Goal: Complete application form

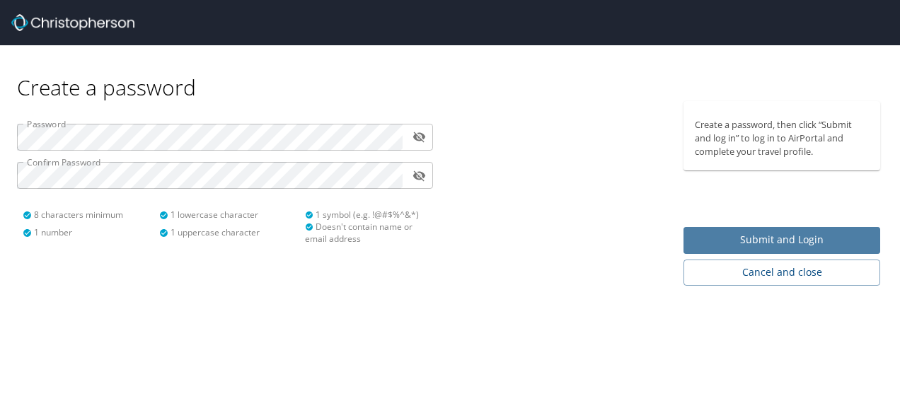
click at [724, 246] on span "Submit and Login" at bounding box center [782, 240] width 174 height 18
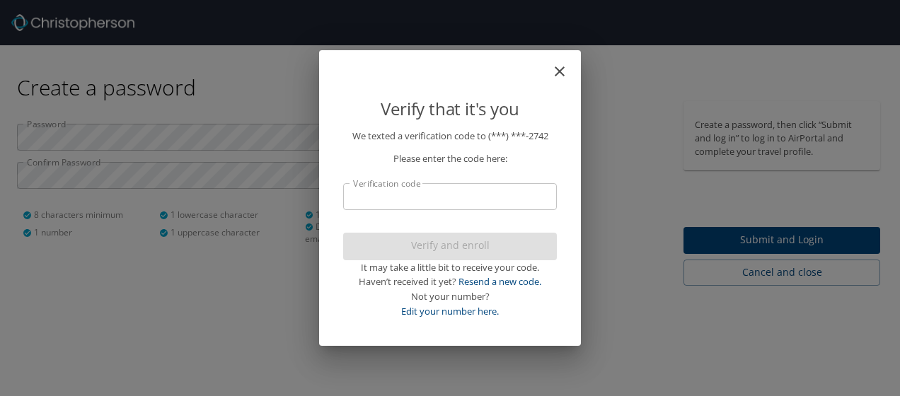
click at [457, 200] on input "Verification code" at bounding box center [450, 196] width 214 height 27
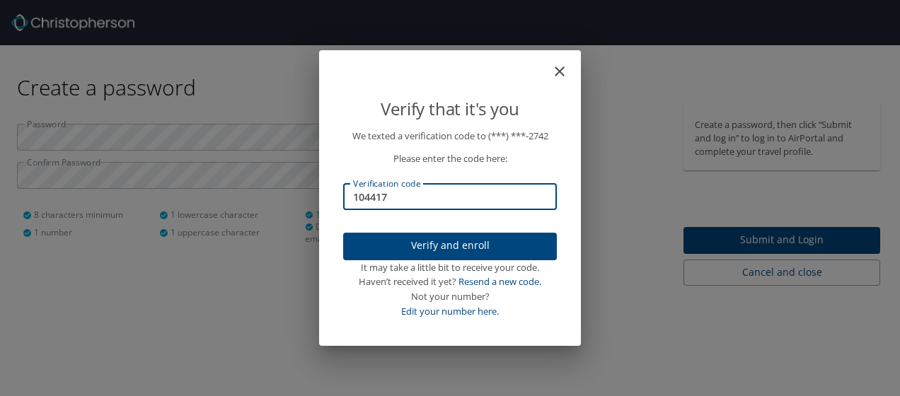
type input "104417"
click at [447, 248] on span "Verify and enroll" at bounding box center [450, 246] width 191 height 18
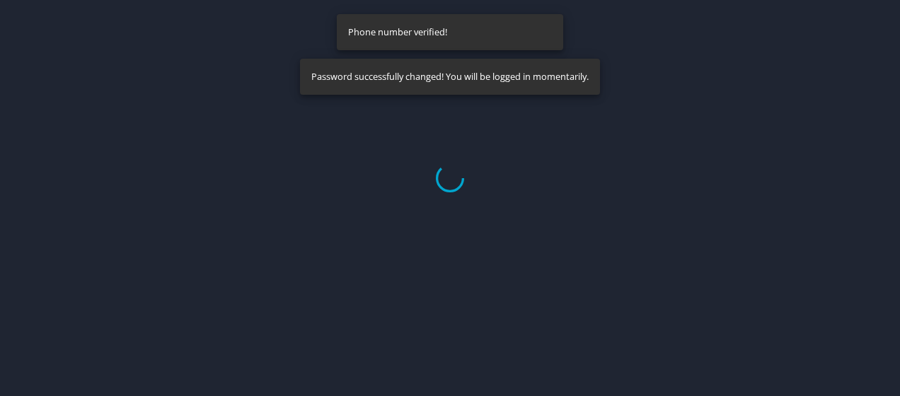
select select "US"
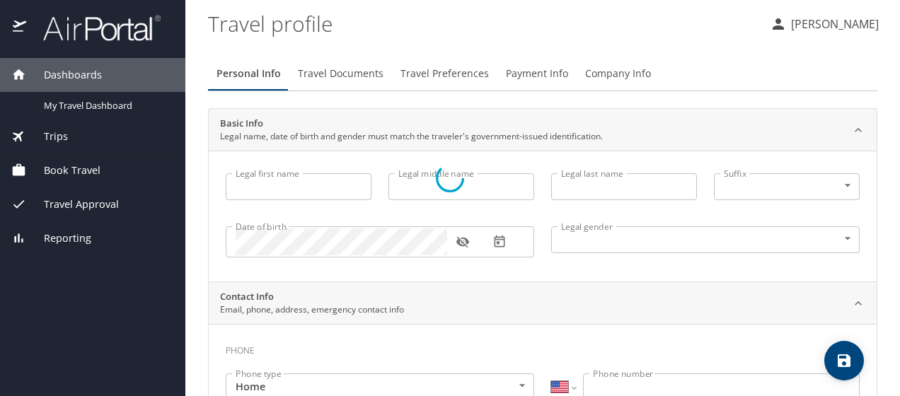
type input "Marguerite"
type input "Chrys"
type input "Smirlis"
type input "Female"
select select "US"
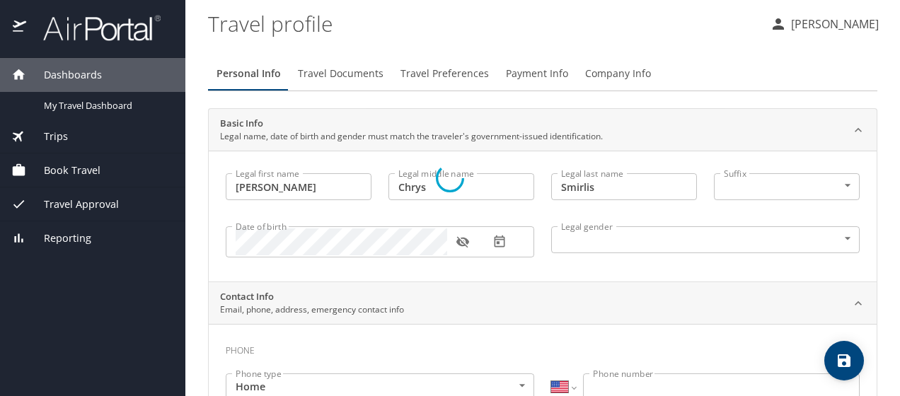
select select "US"
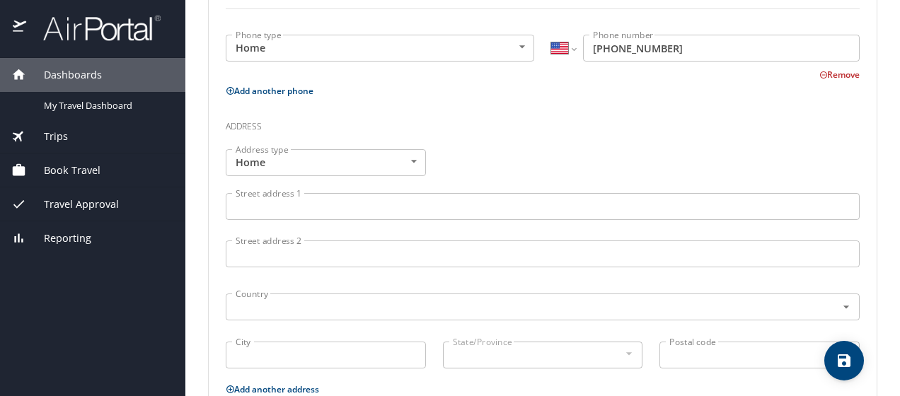
scroll to position [425, 0]
click at [317, 210] on input "Street address 1" at bounding box center [543, 207] width 634 height 27
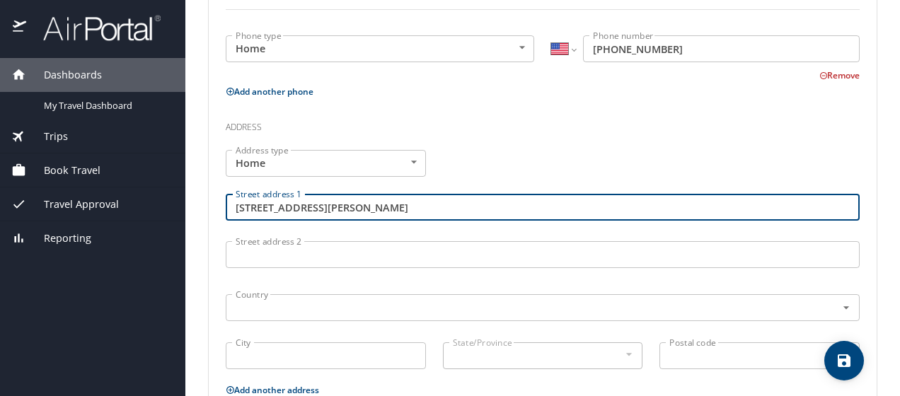
type input "3228 Kilburn Road"
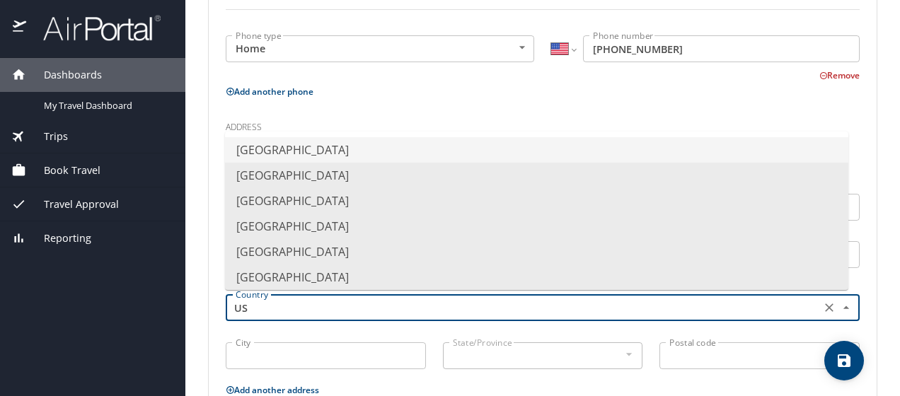
type input "USA"
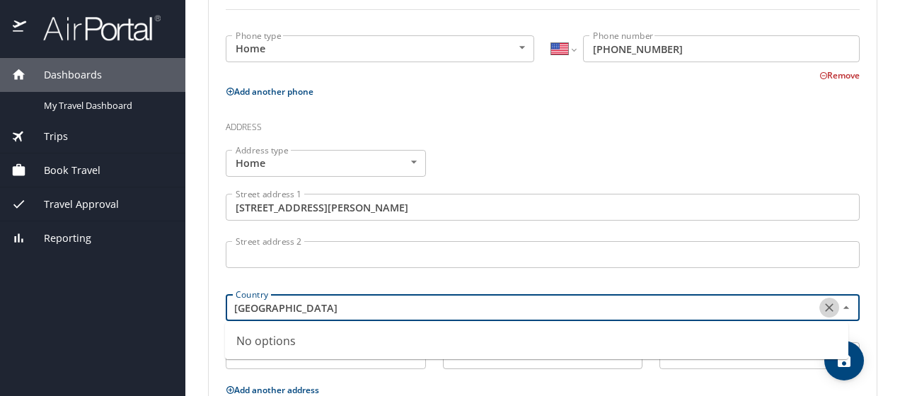
click at [825, 306] on icon "Clear" at bounding box center [829, 308] width 8 height 8
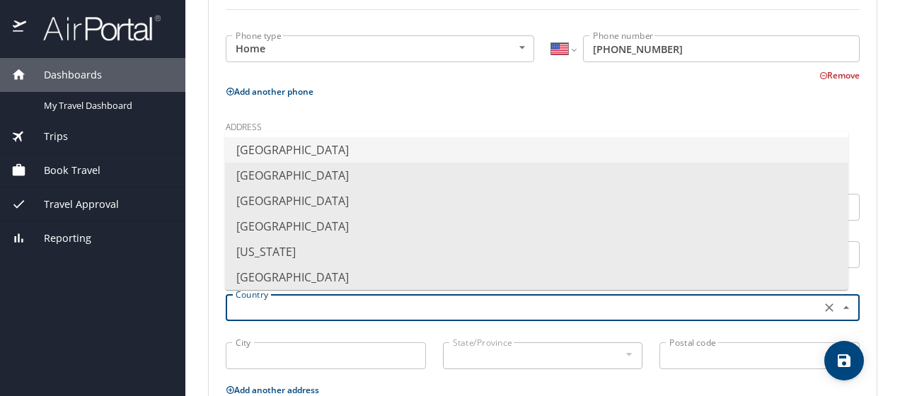
click at [339, 151] on li "United States of America" at bounding box center [537, 149] width 624 height 25
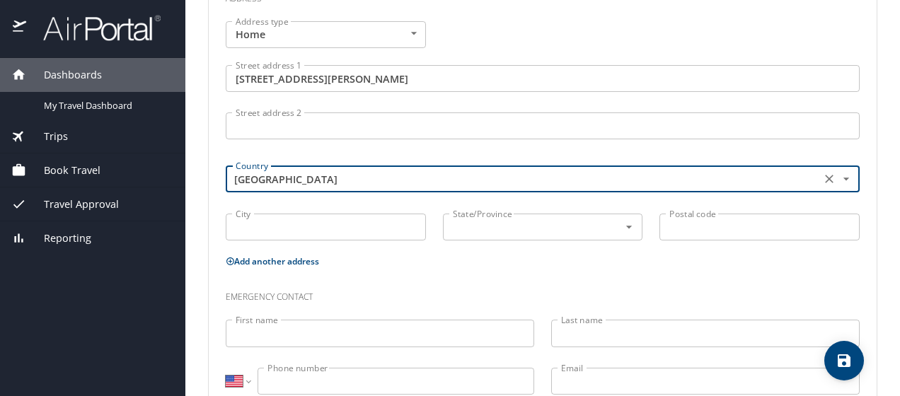
scroll to position [566, 0]
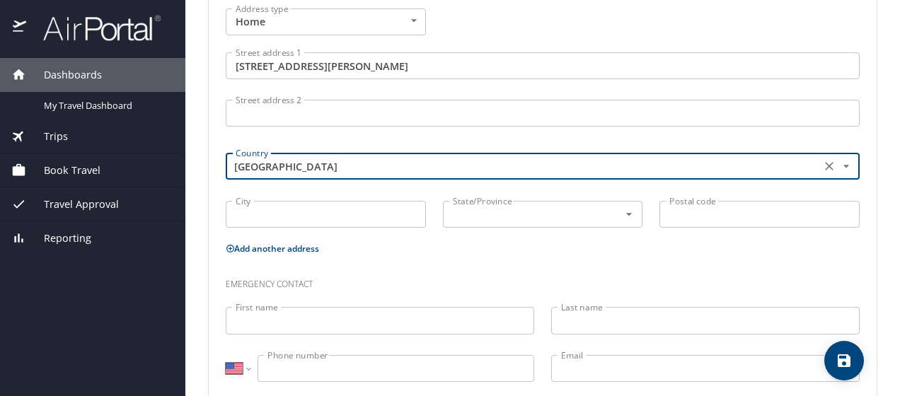
type input "United States of America"
click at [338, 207] on input "City" at bounding box center [326, 214] width 200 height 27
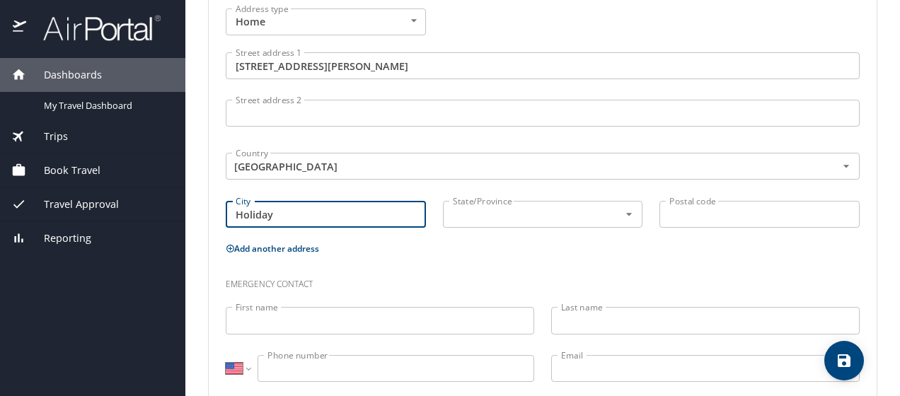
type input "Holiday"
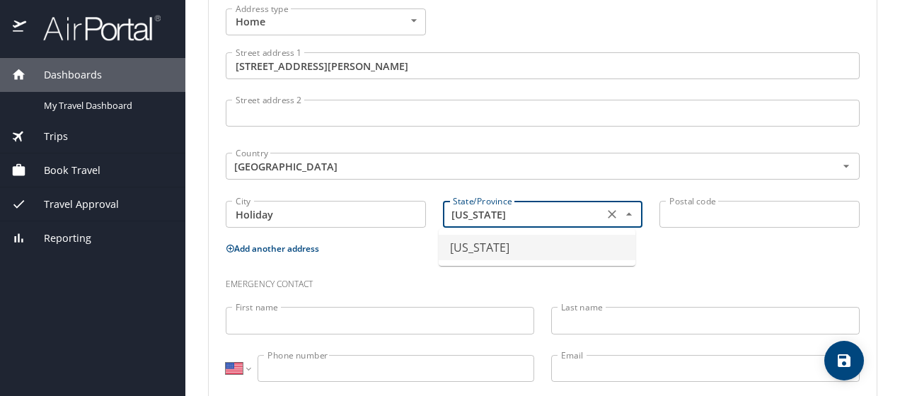
type input "Florida"
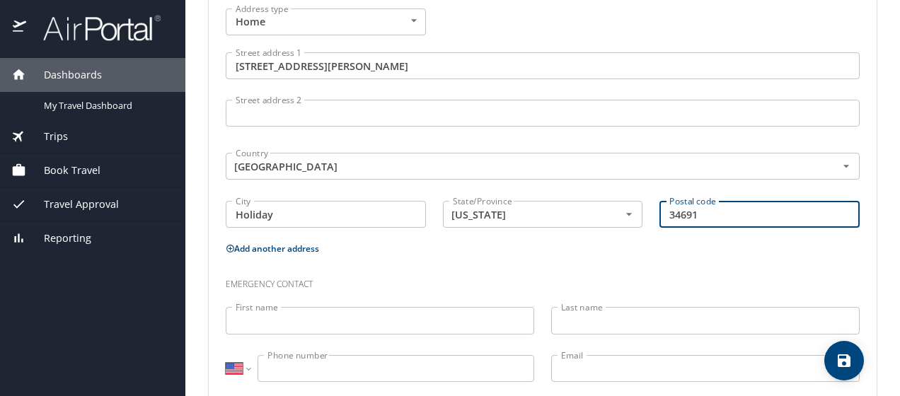
scroll to position [596, 0]
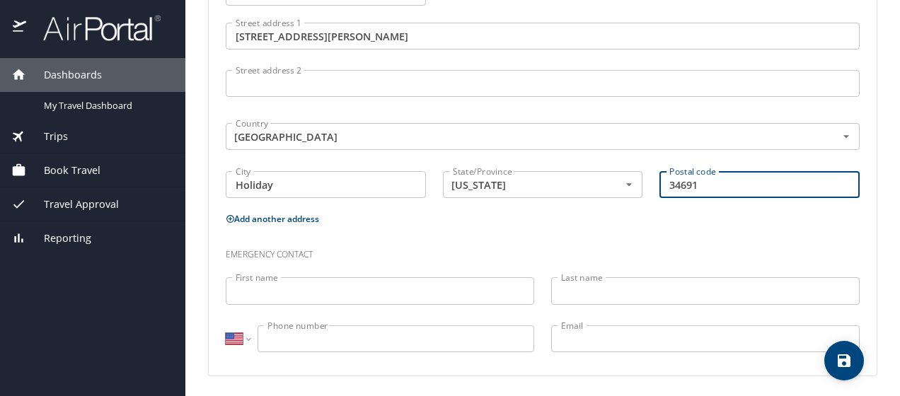
type input "34691"
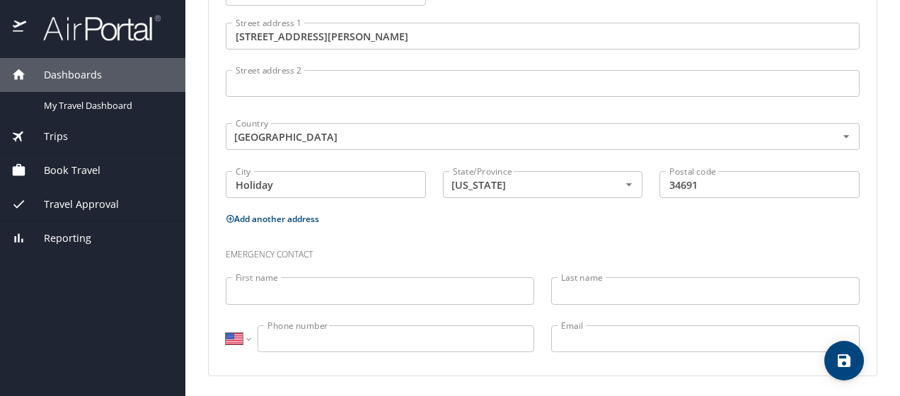
click at [273, 217] on button "Add another address" at bounding box center [272, 219] width 93 height 12
click at [409, 262] on body "Dashboards My Travel Dashboard Trips Current / Future Trips Past Trips Trips Mi…" at bounding box center [450, 198] width 900 height 396
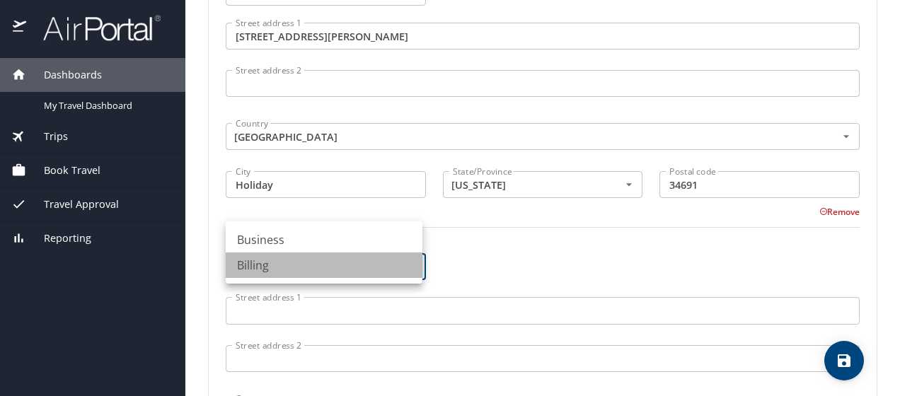
click at [360, 260] on li "Billing" at bounding box center [324, 265] width 197 height 25
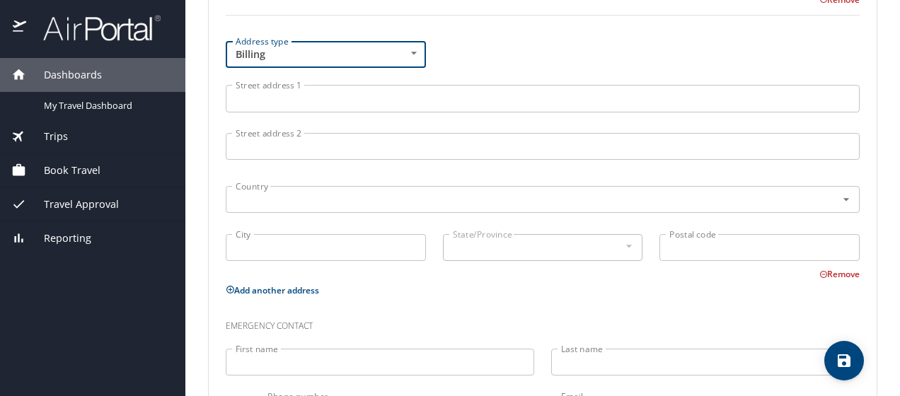
scroll to position [738, 0]
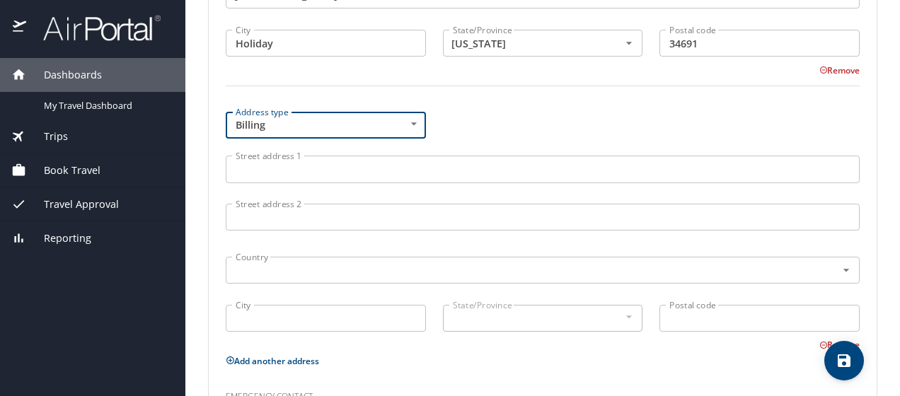
click at [337, 171] on input "Street address 1" at bounding box center [543, 169] width 634 height 27
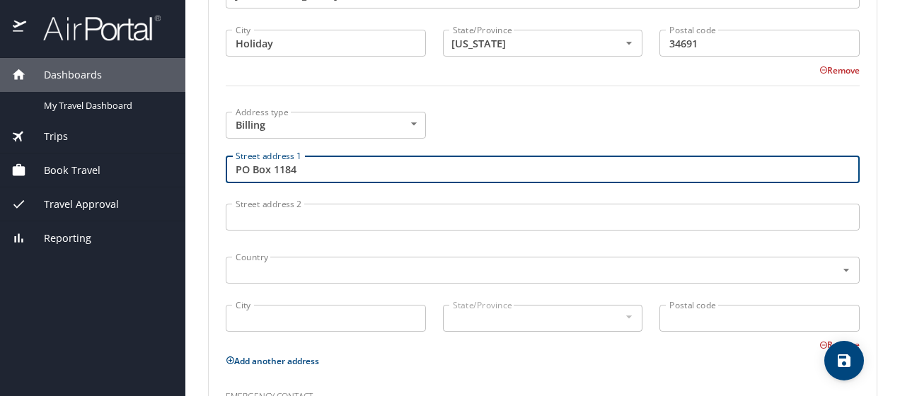
type input "PO Box 1184"
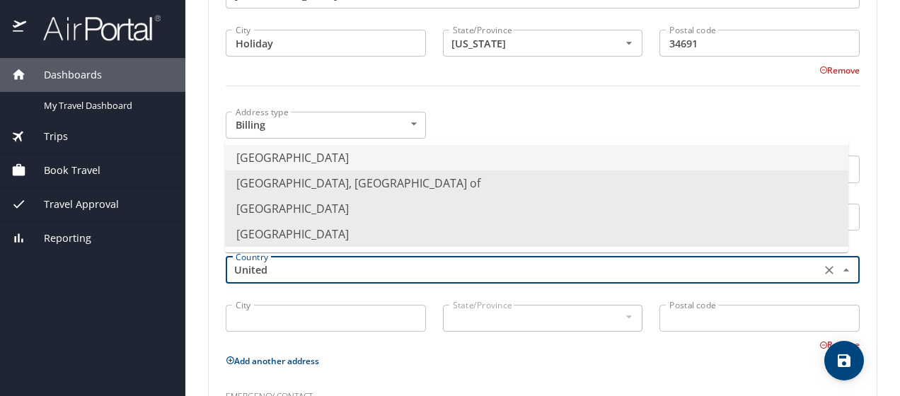
click at [326, 159] on li "United States of America" at bounding box center [537, 157] width 624 height 25
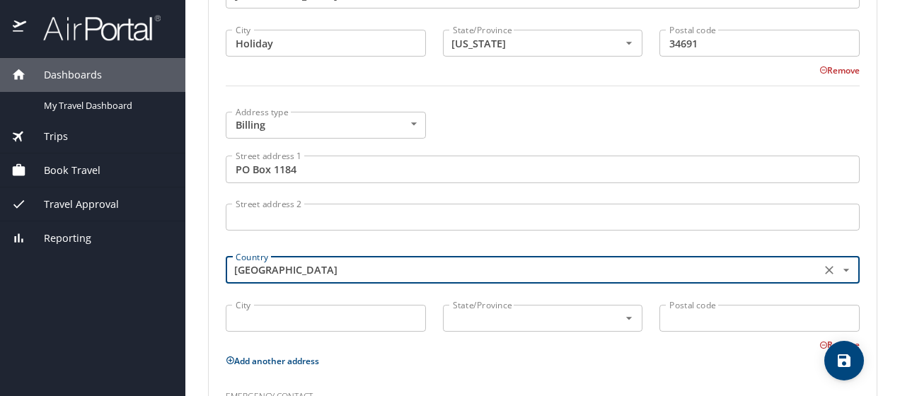
type input "United States of America"
click at [331, 322] on input "City" at bounding box center [326, 318] width 200 height 27
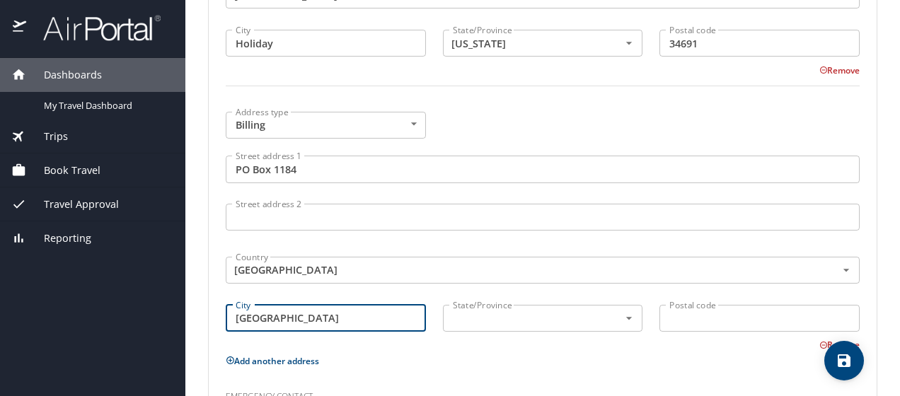
type input "Tarpon Springs"
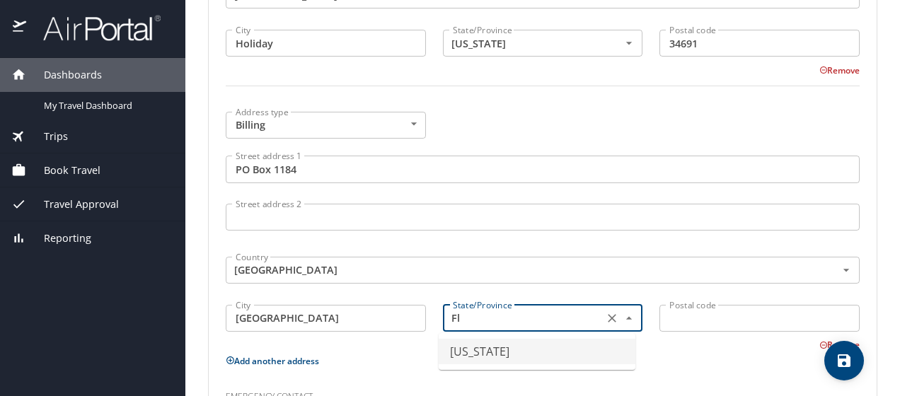
type input "Florida"
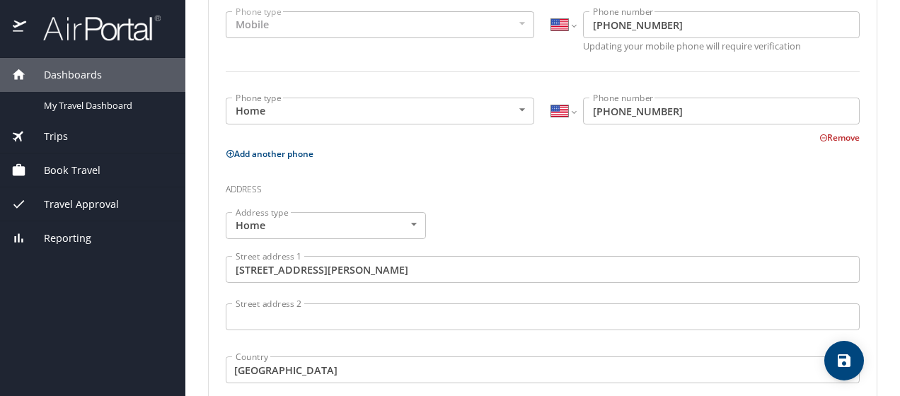
scroll to position [313, 0]
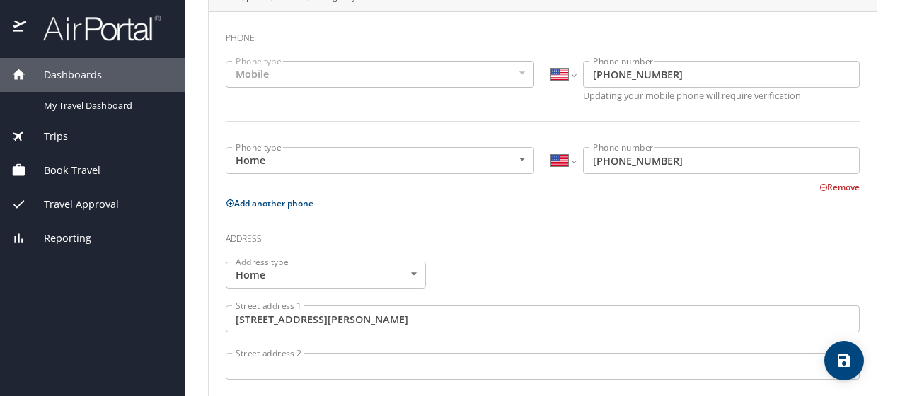
type input "34688"
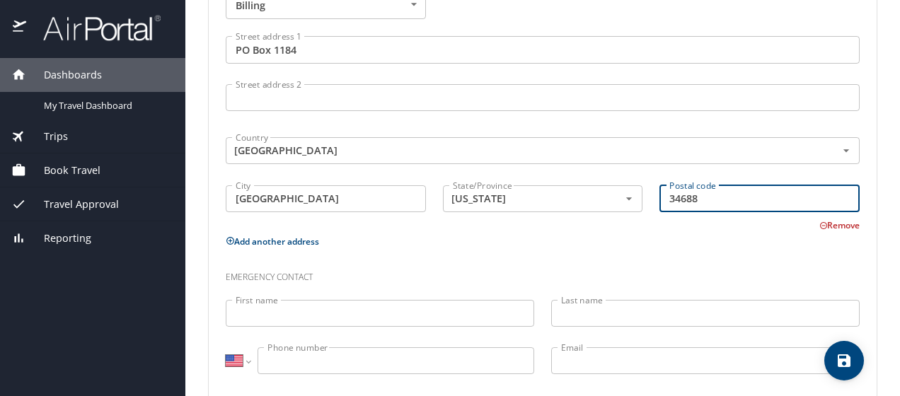
scroll to position [879, 0]
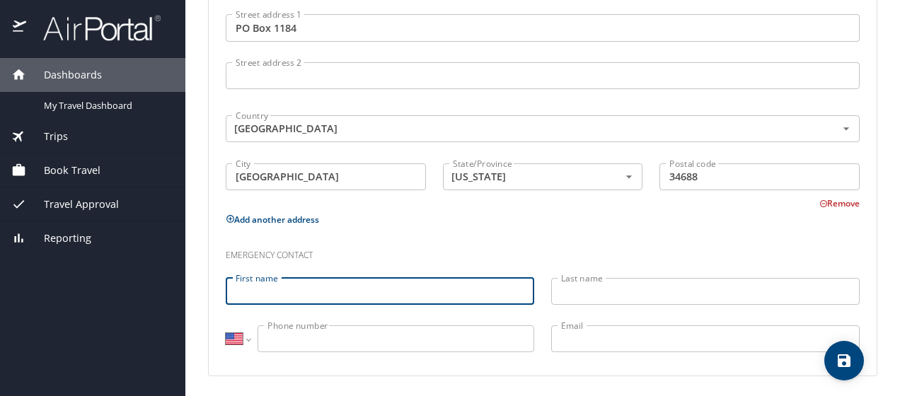
click at [374, 291] on input "First name" at bounding box center [380, 291] width 309 height 27
type input "Chrysoula"
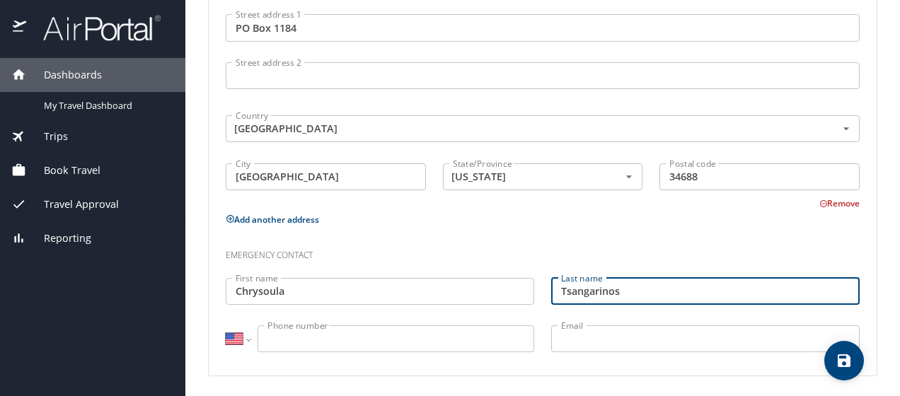
type input "Tsangarinos"
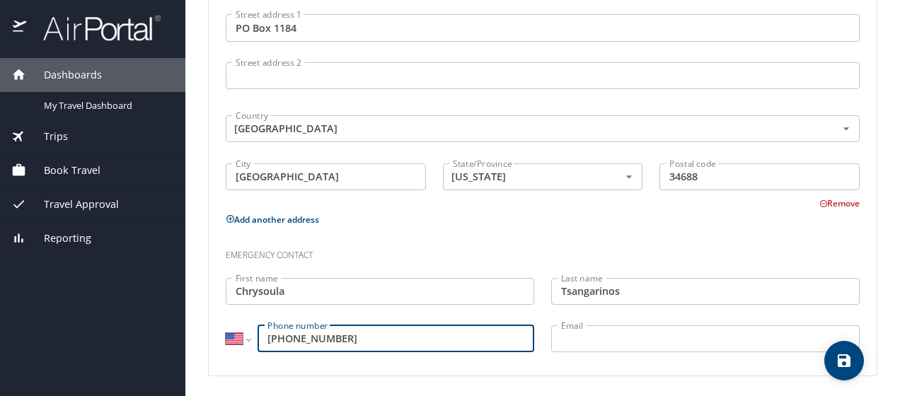
type input "(727) 741-6808"
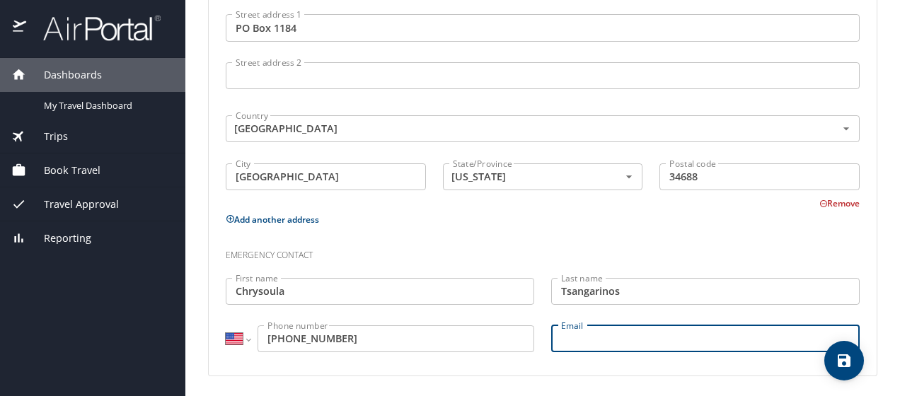
click at [586, 335] on input "Email" at bounding box center [705, 339] width 309 height 27
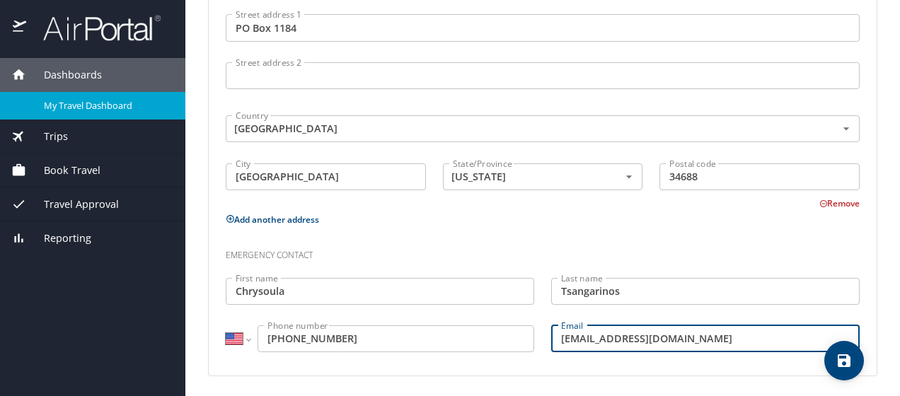
type input "ct00021@aol.com"
click at [68, 105] on span "My Travel Dashboard" at bounding box center [106, 105] width 125 height 13
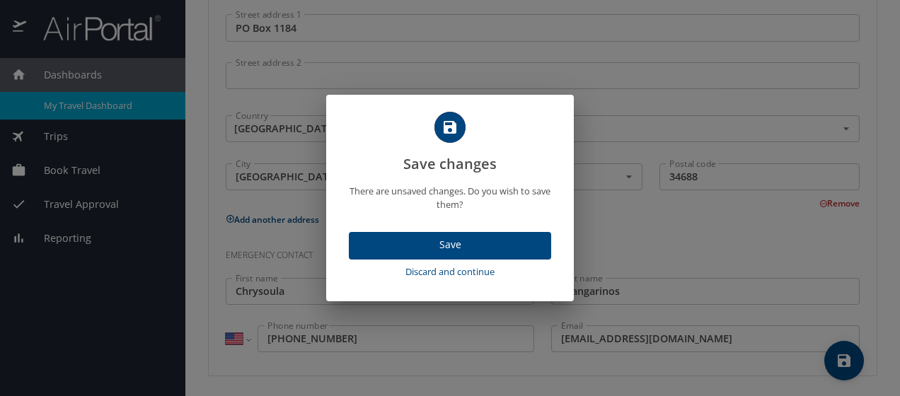
click at [465, 242] on span "Save" at bounding box center [450, 245] width 180 height 18
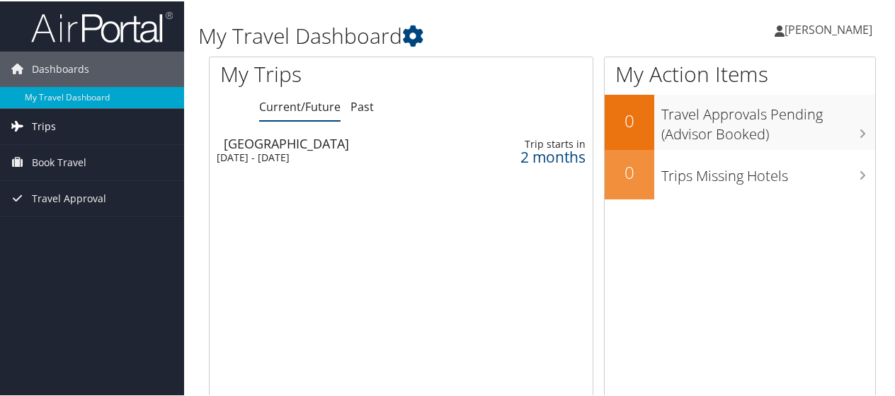
click at [48, 124] on span "Trips" at bounding box center [44, 125] width 24 height 35
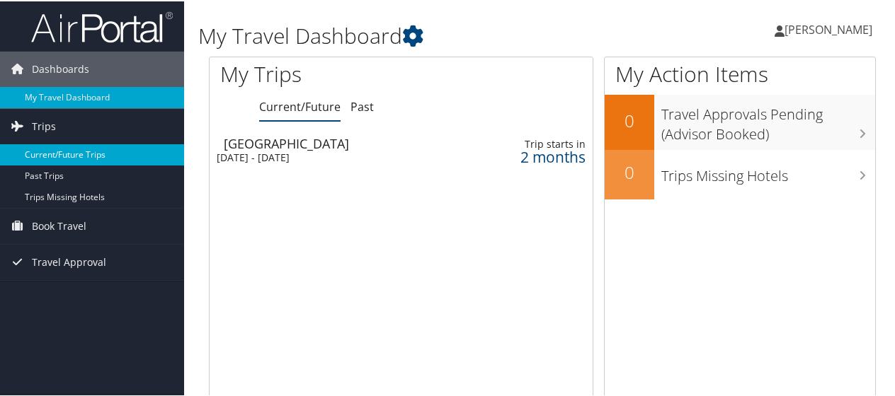
click at [51, 150] on link "Current/Future Trips" at bounding box center [92, 153] width 184 height 21
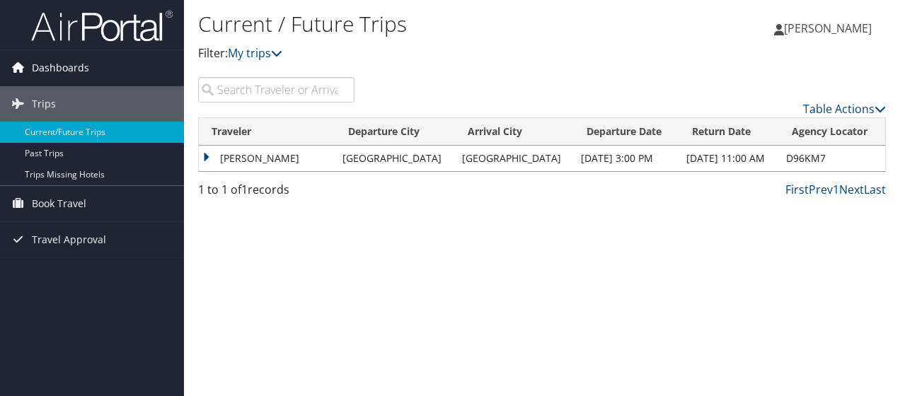
click at [62, 68] on span "Dashboards" at bounding box center [60, 67] width 57 height 35
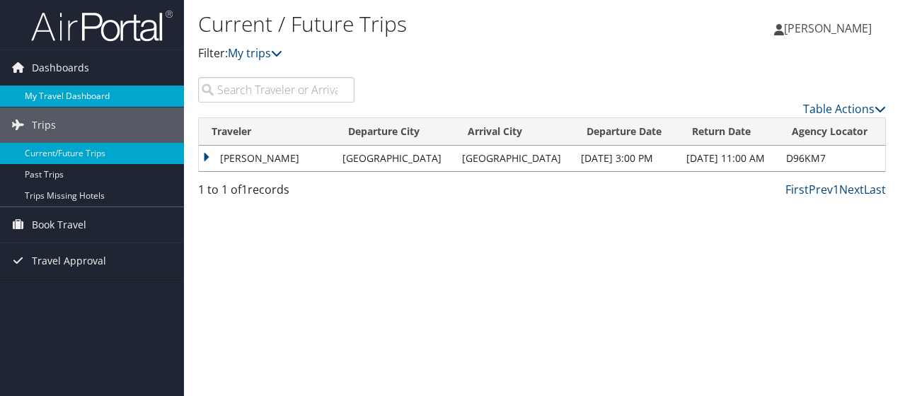
click at [64, 92] on link "My Travel Dashboard" at bounding box center [92, 96] width 184 height 21
